Goal: Task Accomplishment & Management: Manage account settings

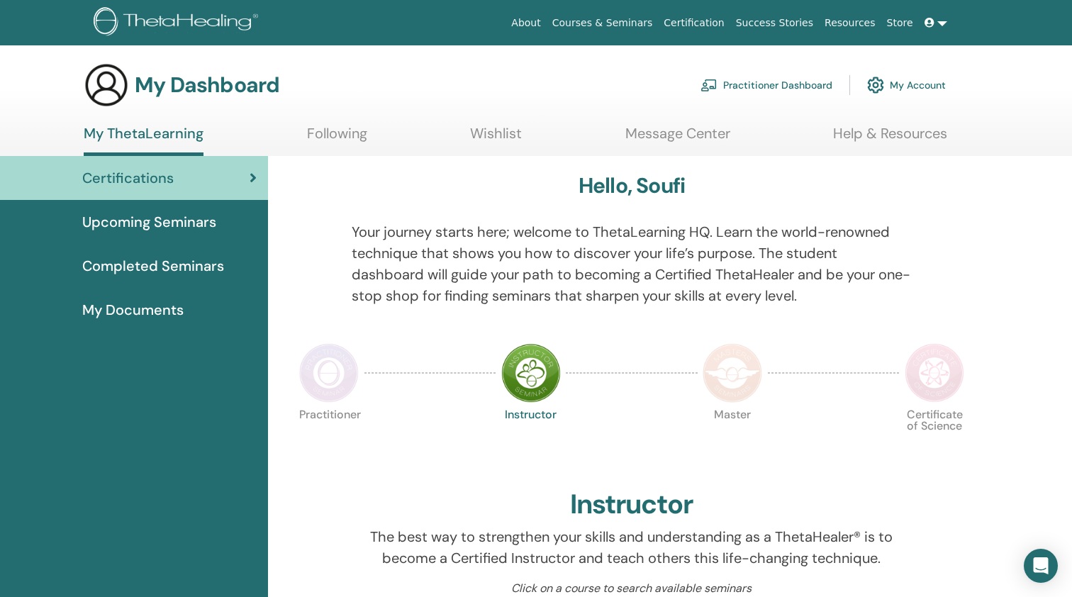
click at [162, 182] on span "Certifications" at bounding box center [127, 177] width 91 height 21
click at [181, 323] on link "My Documents" at bounding box center [134, 310] width 268 height 44
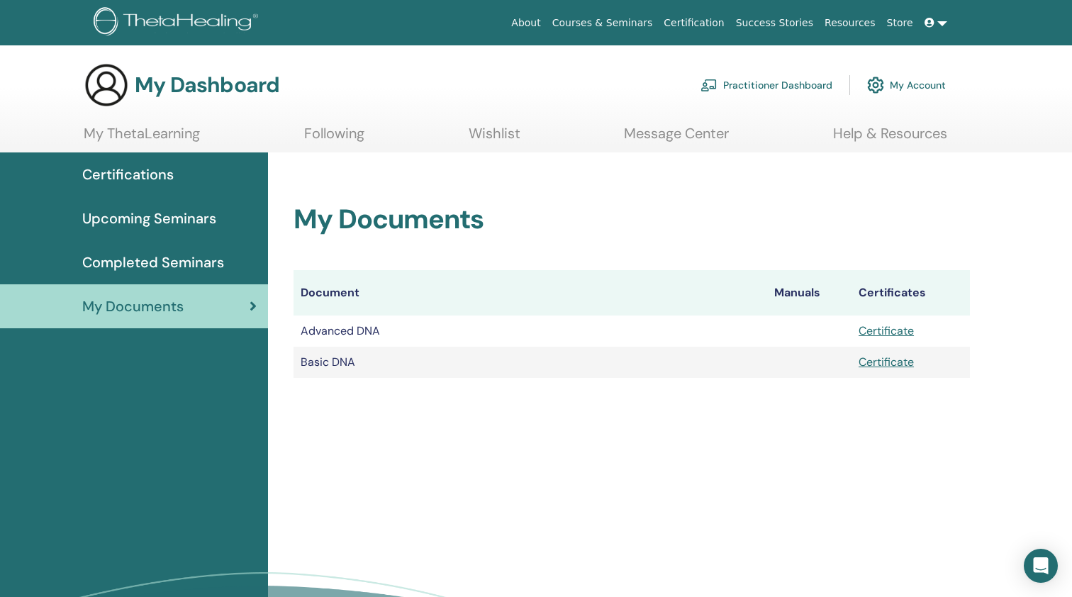
click at [888, 330] on link "Certificate" at bounding box center [886, 330] width 55 height 15
click at [839, 397] on div "My Documents Document Manuals Certificates Advanced DNA Certificate Basic DNA C…" at bounding box center [670, 432] width 804 height 561
click at [900, 362] on link "Certificate" at bounding box center [886, 361] width 55 height 15
click at [690, 417] on div "My Documents Document Manuals Certificates Advanced DNA Certificate Basic DNA C…" at bounding box center [670, 432] width 804 height 561
